Goal: Complete application form: Complete application form

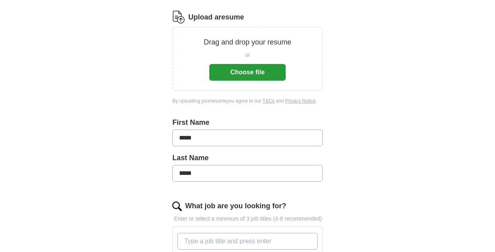
scroll to position [26, 0]
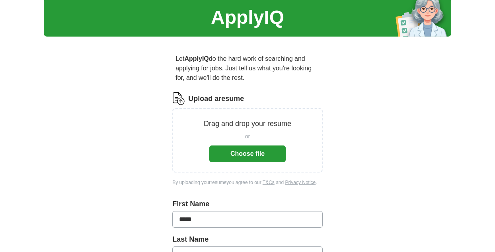
click at [254, 159] on button "Choose file" at bounding box center [247, 154] width 76 height 17
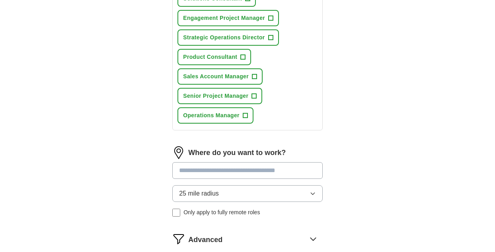
scroll to position [423, 0]
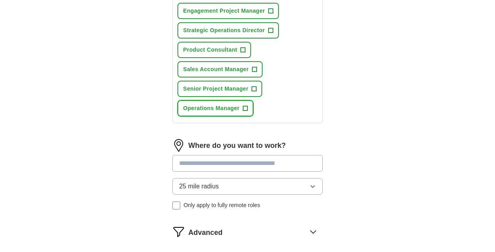
click at [244, 106] on span "+" at bounding box center [245, 108] width 5 height 6
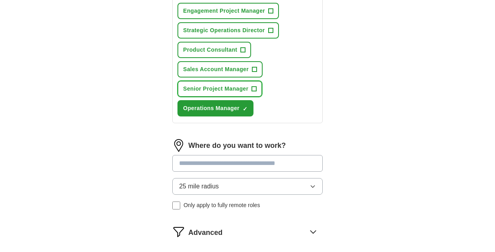
click at [254, 88] on span "+" at bounding box center [254, 89] width 5 height 6
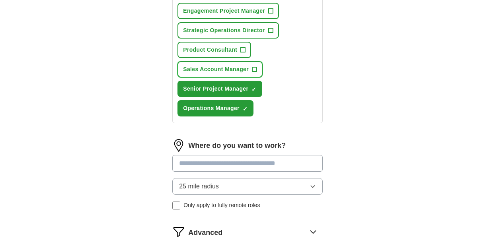
click at [252, 70] on span "+" at bounding box center [254, 69] width 5 height 6
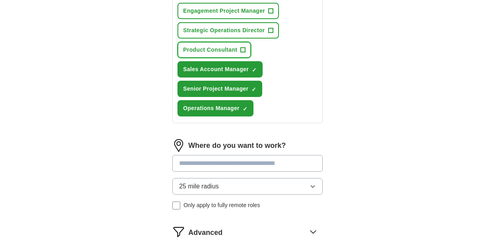
click at [243, 50] on span "+" at bounding box center [243, 50] width 5 height 6
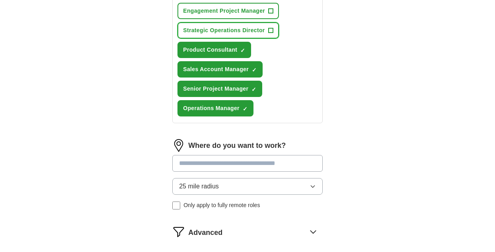
click at [271, 30] on span "+" at bounding box center [270, 30] width 5 height 6
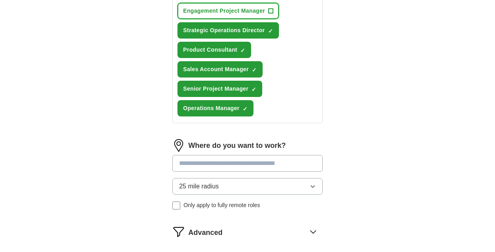
click at [271, 9] on span "+" at bounding box center [270, 11] width 5 height 6
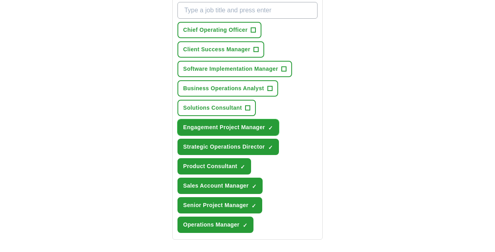
scroll to position [304, 0]
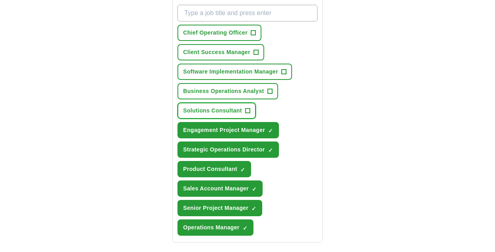
click at [248, 109] on span "+" at bounding box center [247, 111] width 5 height 6
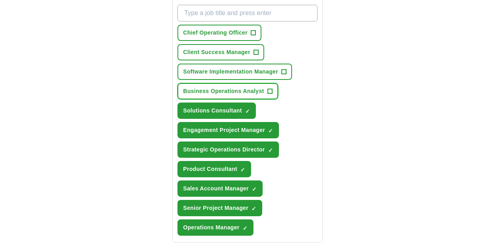
click at [266, 88] on button "Business Operations Analyst +" at bounding box center [227, 91] width 100 height 16
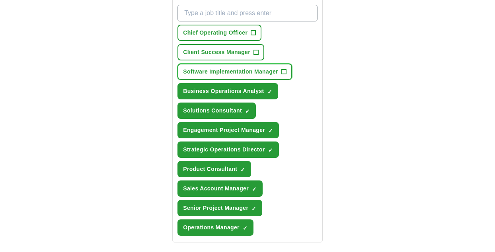
click at [285, 70] on span "+" at bounding box center [283, 72] width 5 height 6
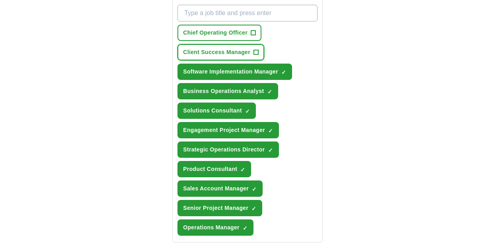
click at [256, 50] on span "+" at bounding box center [255, 52] width 5 height 6
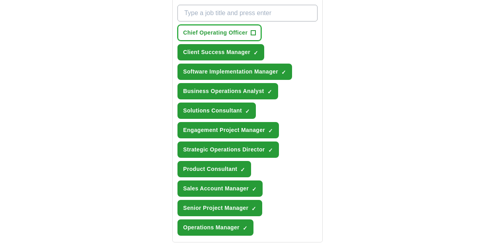
click at [254, 34] on span "+" at bounding box center [253, 33] width 5 height 6
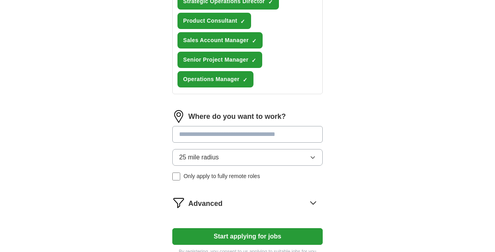
scroll to position [463, 0]
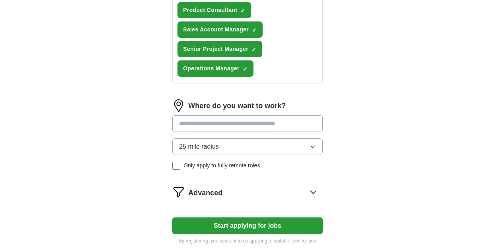
click at [250, 127] on input at bounding box center [247, 123] width 150 height 17
type input "******"
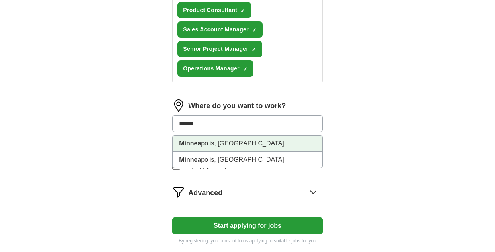
click at [222, 141] on li "Minnea polis, [GEOGRAPHIC_DATA]" at bounding box center [247, 144] width 149 height 16
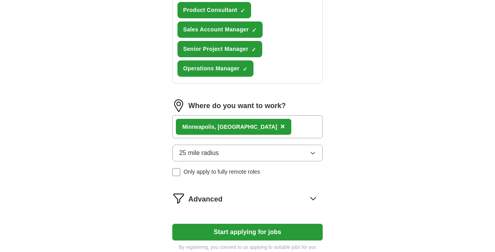
click at [255, 154] on button "25 mile radius" at bounding box center [247, 153] width 150 height 17
drag, startPoint x: 243, startPoint y: 173, endPoint x: 384, endPoint y: 157, distance: 141.6
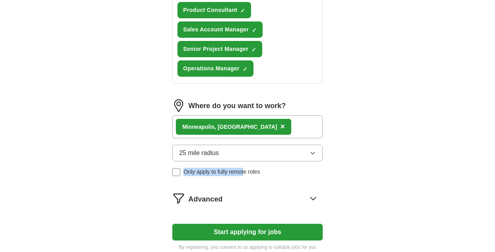
click at [268, 196] on div "Advanced" at bounding box center [255, 198] width 134 height 13
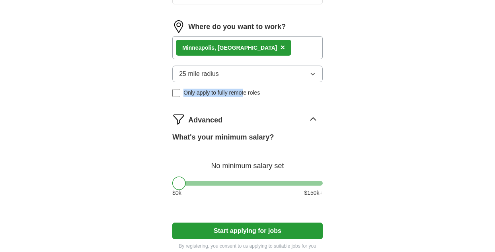
scroll to position [543, 0]
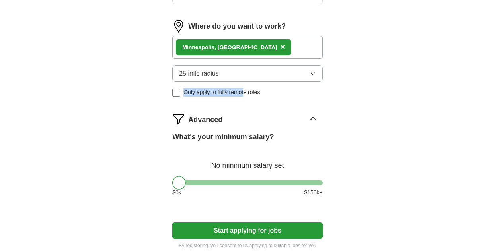
click at [225, 182] on div at bounding box center [247, 182] width 150 height 5
drag, startPoint x: 225, startPoint y: 182, endPoint x: 232, endPoint y: 182, distance: 6.8
click at [232, 182] on div at bounding box center [232, 183] width 14 height 14
click at [248, 230] on button "Start applying for jobs" at bounding box center [247, 230] width 150 height 17
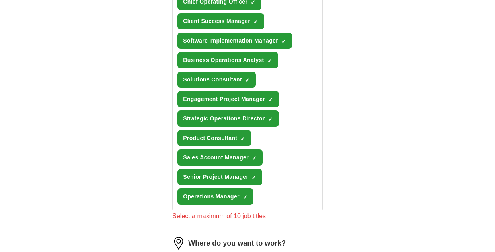
scroll to position [344, 0]
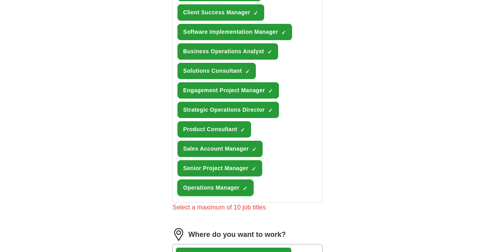
click at [0, 0] on span "×" at bounding box center [0, 0] width 0 height 0
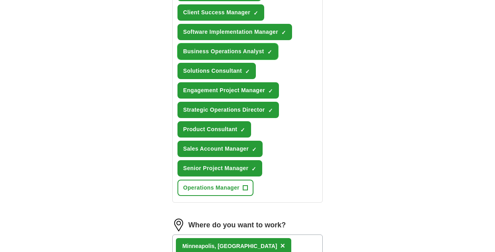
click at [0, 0] on span "×" at bounding box center [0, 0] width 0 height 0
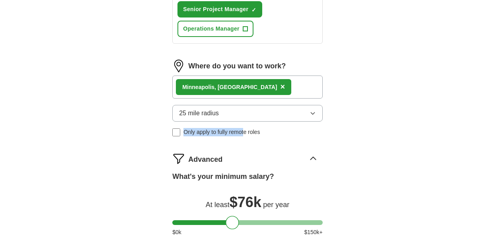
scroll to position [631, 0]
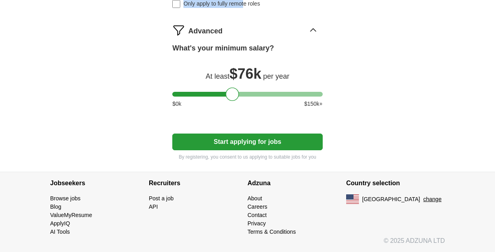
click at [300, 145] on button "Start applying for jobs" at bounding box center [247, 142] width 150 height 17
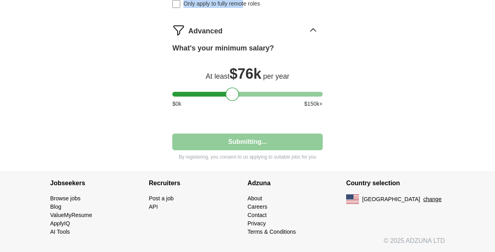
select select "**"
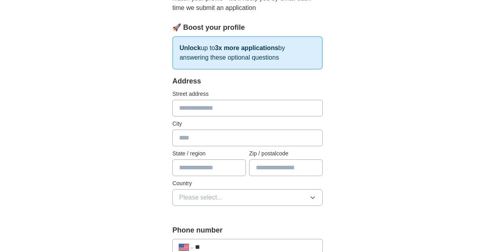
scroll to position [119, 0]
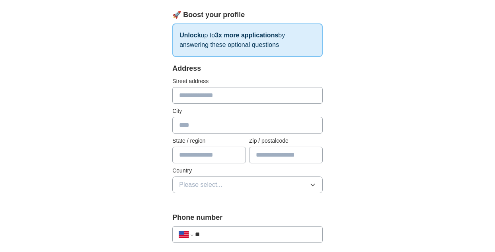
click at [244, 98] on input "text" at bounding box center [247, 95] width 150 height 17
type input "**********"
type input "*****"
click at [209, 158] on input "text" at bounding box center [209, 155] width 74 height 17
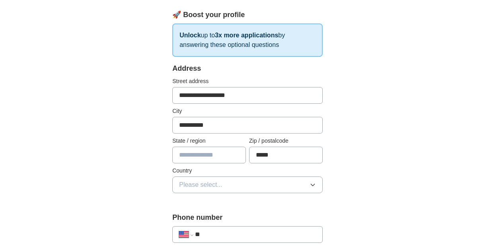
type input "**"
click at [211, 185] on span "Please select..." at bounding box center [200, 185] width 43 height 10
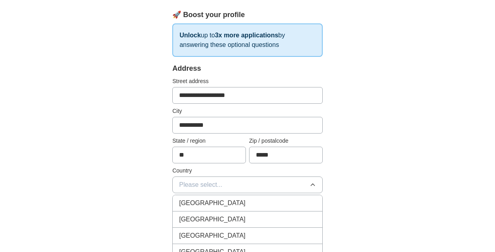
click at [207, 218] on span "[GEOGRAPHIC_DATA]" at bounding box center [212, 220] width 66 height 10
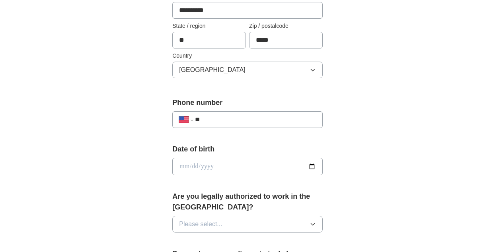
scroll to position [278, 0]
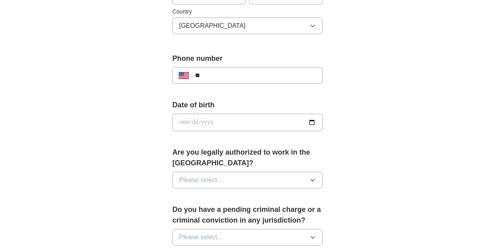
click at [220, 66] on div "**********" at bounding box center [247, 71] width 150 height 37
click at [219, 74] on input "**" at bounding box center [255, 76] width 121 height 10
type input "**********"
click at [222, 123] on input "date" at bounding box center [247, 122] width 150 height 17
click at [311, 122] on input "date" at bounding box center [247, 122] width 150 height 17
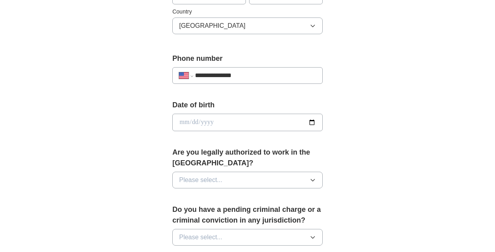
click at [240, 122] on input "date" at bounding box center [247, 122] width 150 height 17
type input "**********"
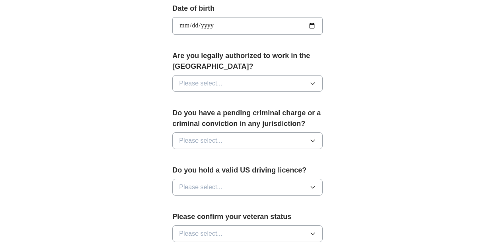
scroll to position [398, 0]
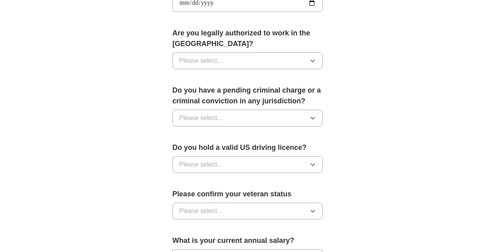
click at [257, 60] on button "Please select..." at bounding box center [247, 60] width 150 height 17
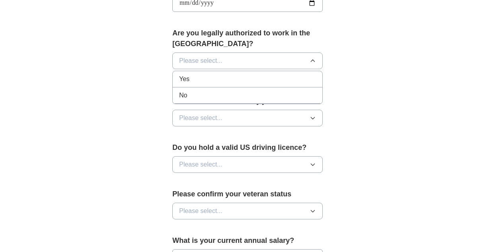
click at [238, 72] on li "Yes" at bounding box center [247, 79] width 149 height 16
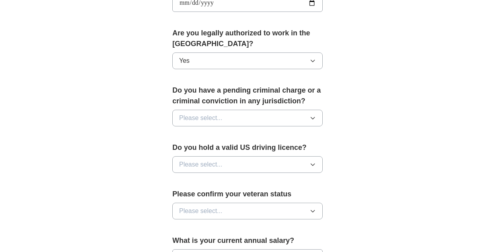
click at [219, 116] on span "Please select..." at bounding box center [200, 118] width 43 height 10
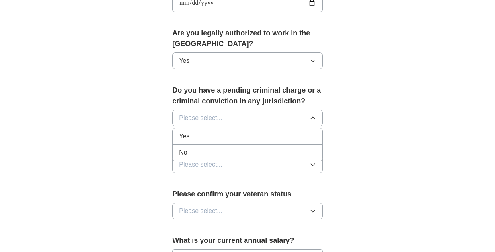
click at [204, 150] on div "No" at bounding box center [247, 153] width 137 height 10
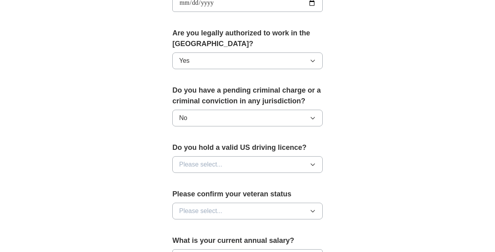
click at [209, 163] on span "Please select..." at bounding box center [200, 165] width 43 height 10
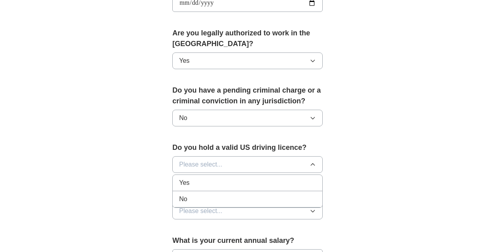
click at [205, 188] on li "Yes" at bounding box center [247, 183] width 149 height 16
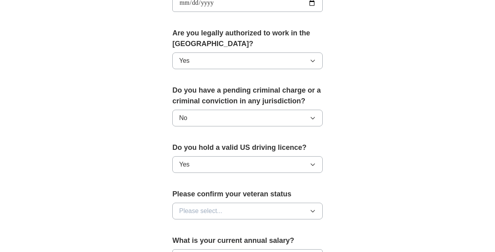
click at [207, 206] on span "Please select..." at bounding box center [200, 211] width 43 height 10
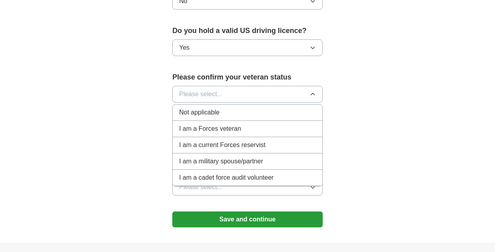
scroll to position [517, 0]
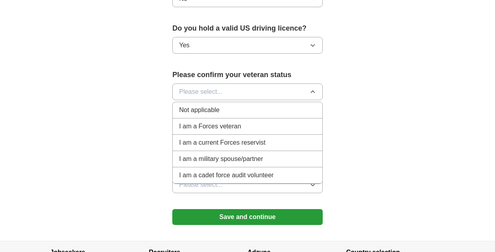
click at [245, 114] on div "Not applicable" at bounding box center [247, 110] width 137 height 10
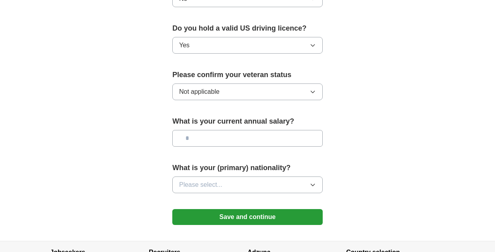
click at [231, 137] on input "text" at bounding box center [247, 138] width 150 height 17
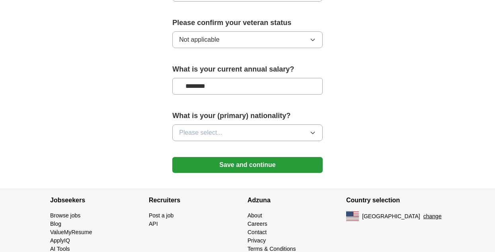
scroll to position [586, 0]
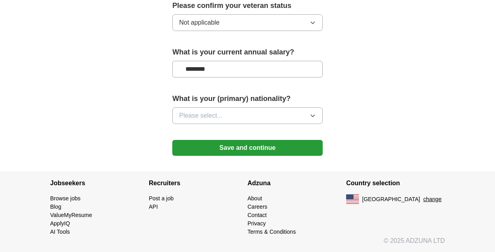
type input "********"
click at [245, 114] on button "Please select..." at bounding box center [247, 115] width 150 height 17
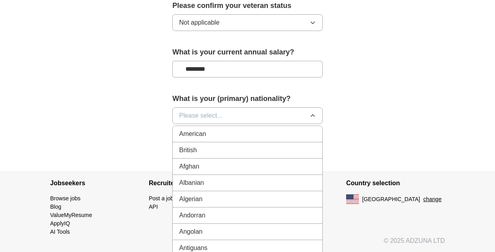
click at [240, 132] on div "American" at bounding box center [247, 134] width 137 height 10
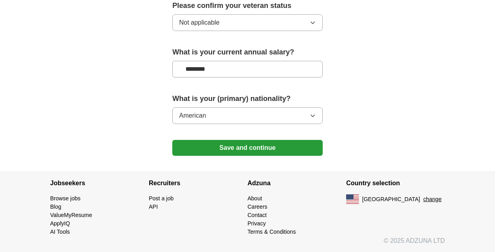
click at [262, 152] on button "Save and continue" at bounding box center [247, 148] width 150 height 16
